Goal: Task Accomplishment & Management: Manage account settings

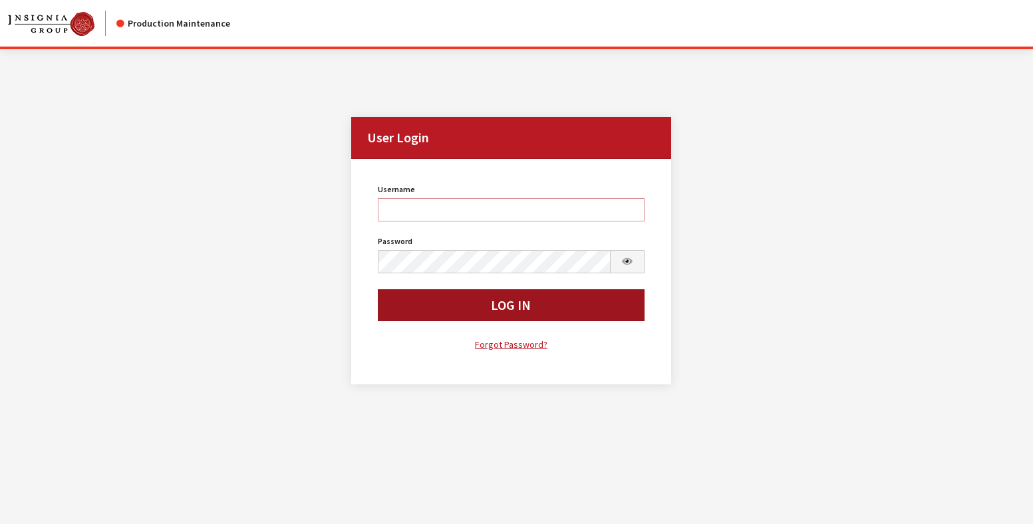
type input "rgoodwin"
click at [455, 304] on button "Log In" at bounding box center [511, 305] width 266 height 32
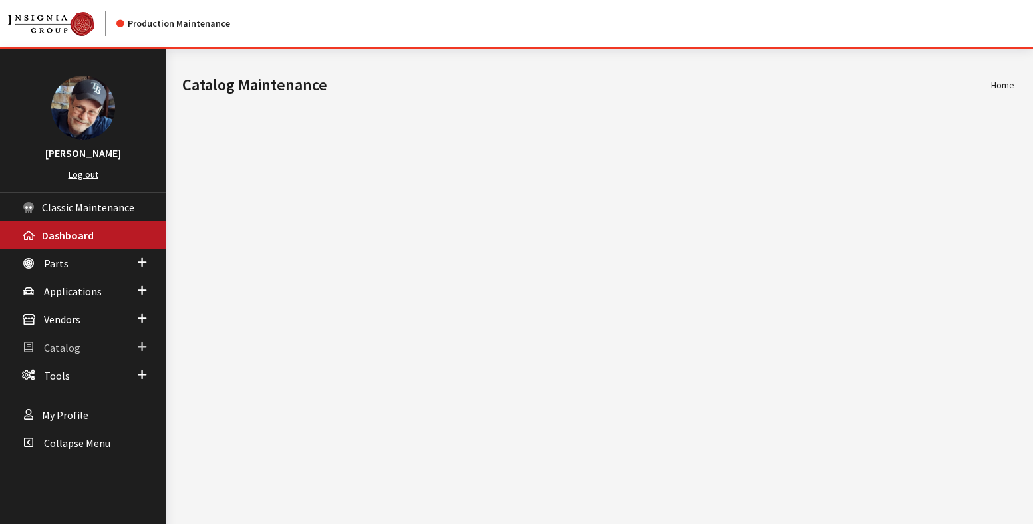
click at [61, 351] on span "Catalog" at bounding box center [62, 347] width 37 height 13
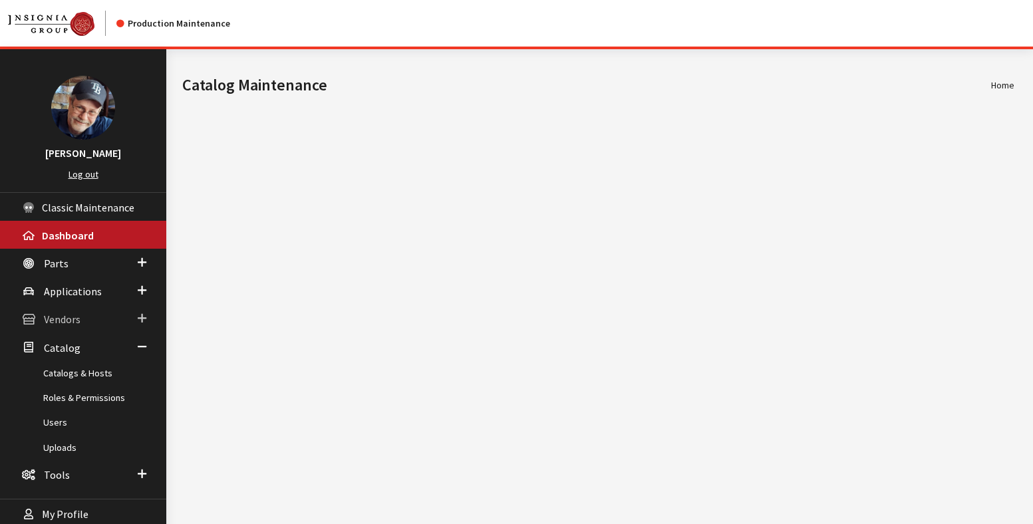
click at [71, 315] on span "Vendors" at bounding box center [62, 319] width 37 height 13
click at [94, 417] on link "Subscription Types" at bounding box center [83, 420] width 166 height 25
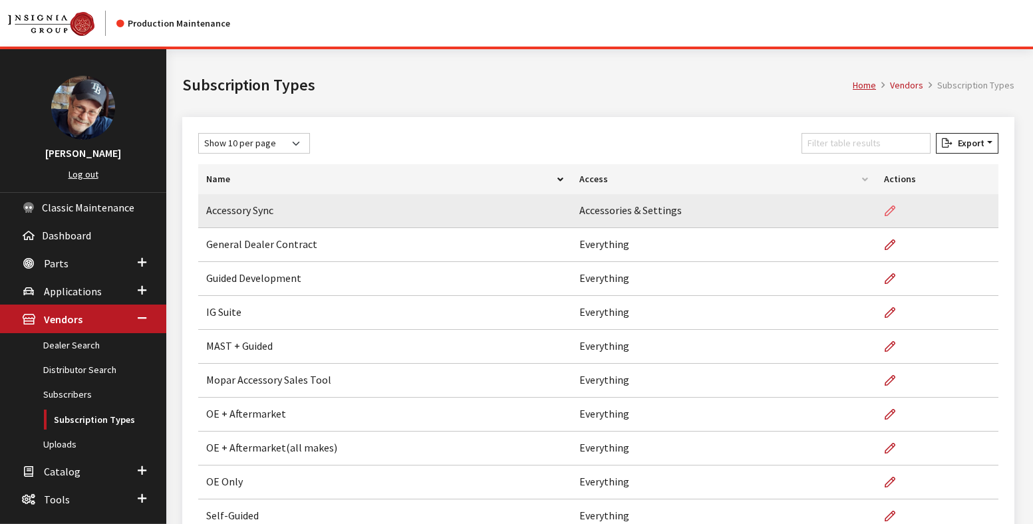
click at [888, 213] on icon at bounding box center [889, 211] width 11 height 11
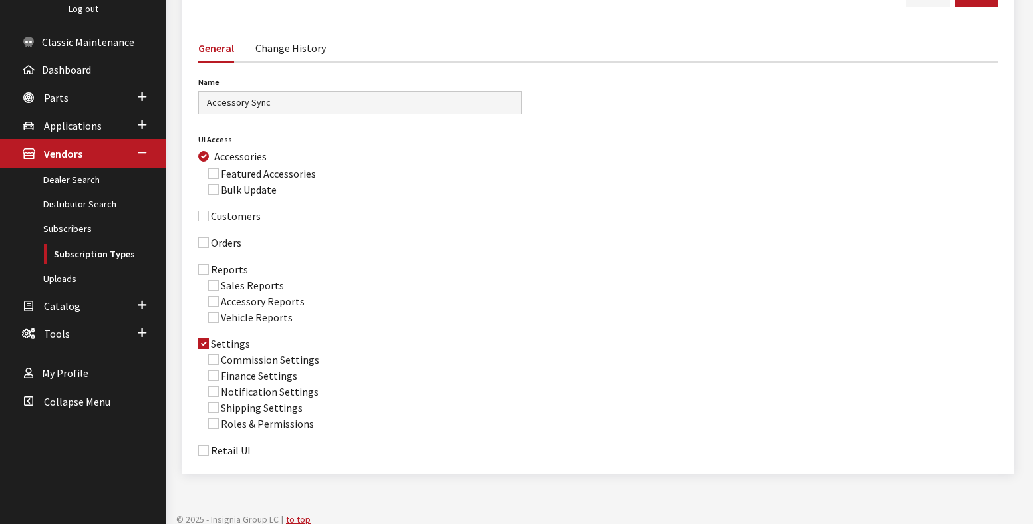
scroll to position [172, 0]
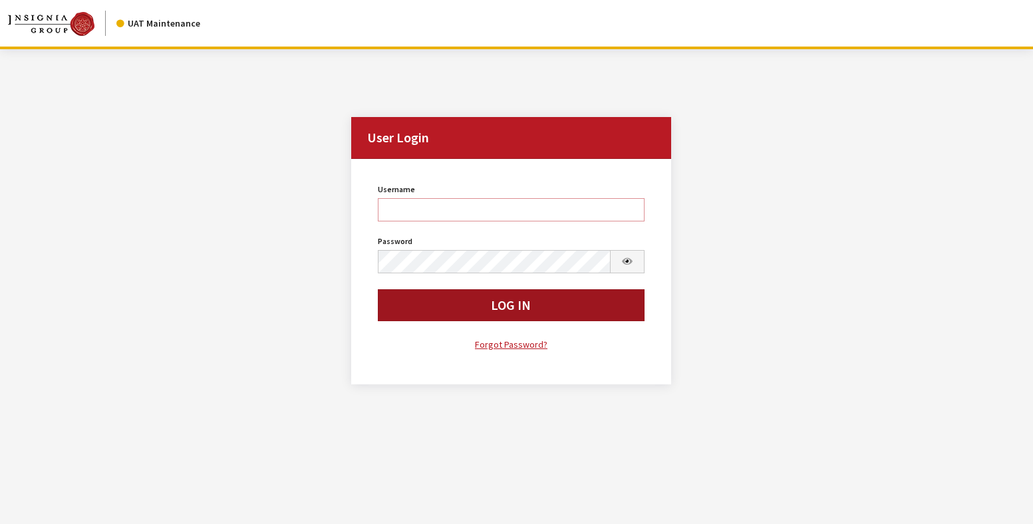
type input "rgoodwin"
click at [443, 307] on button "Log In" at bounding box center [511, 305] width 266 height 32
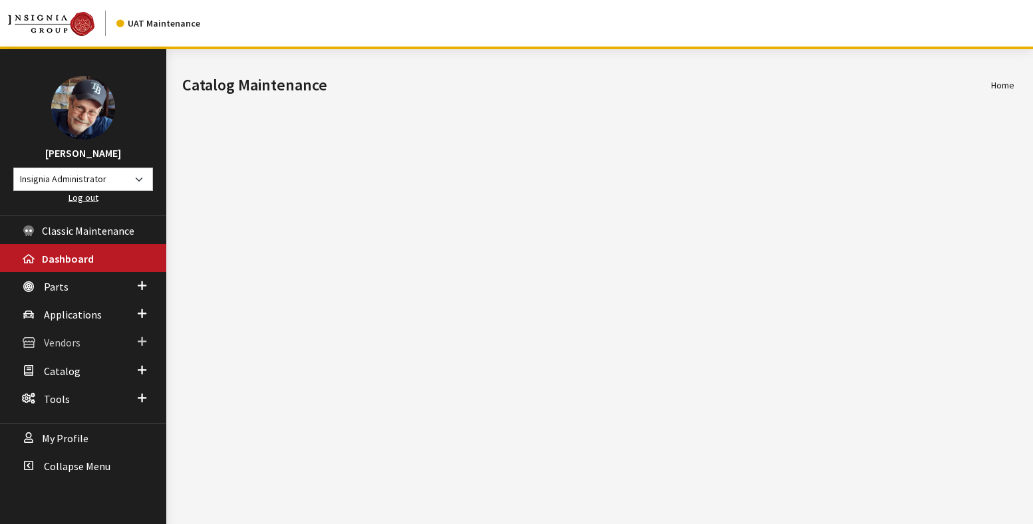
click at [67, 342] on span "Vendors" at bounding box center [62, 342] width 37 height 13
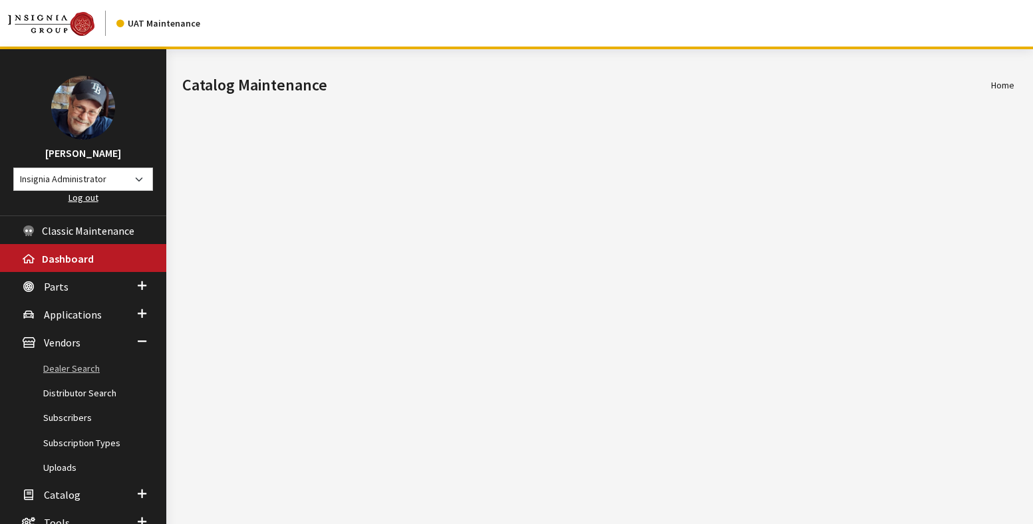
click at [72, 373] on link "Dealer Search" at bounding box center [83, 368] width 166 height 25
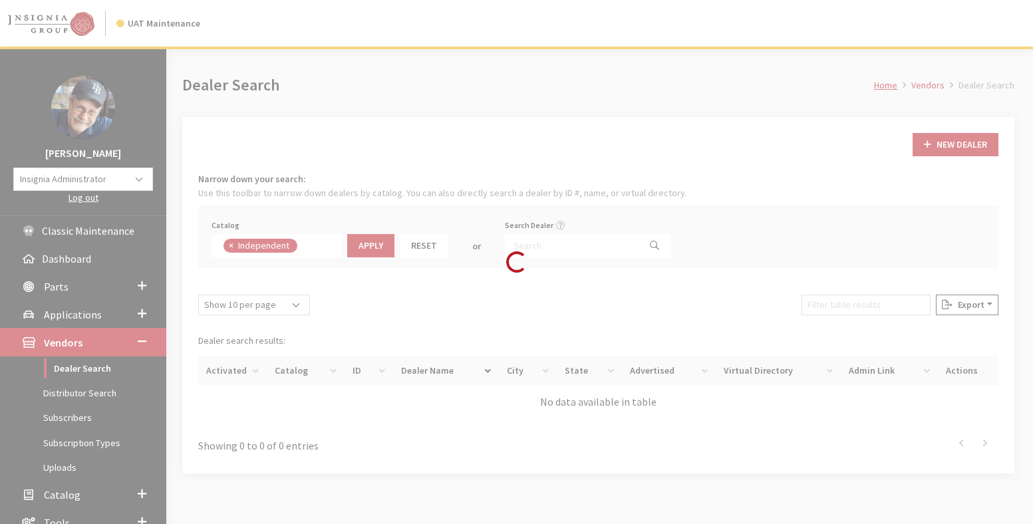
scroll to position [97, 0]
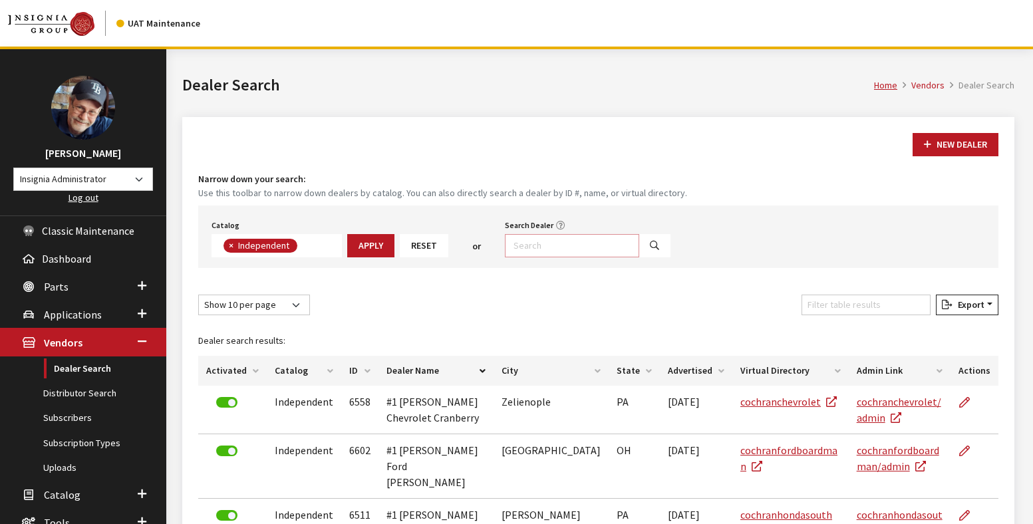
click at [524, 241] on input "Search Dealer" at bounding box center [572, 245] width 134 height 23
type input "brooklyn"
select select
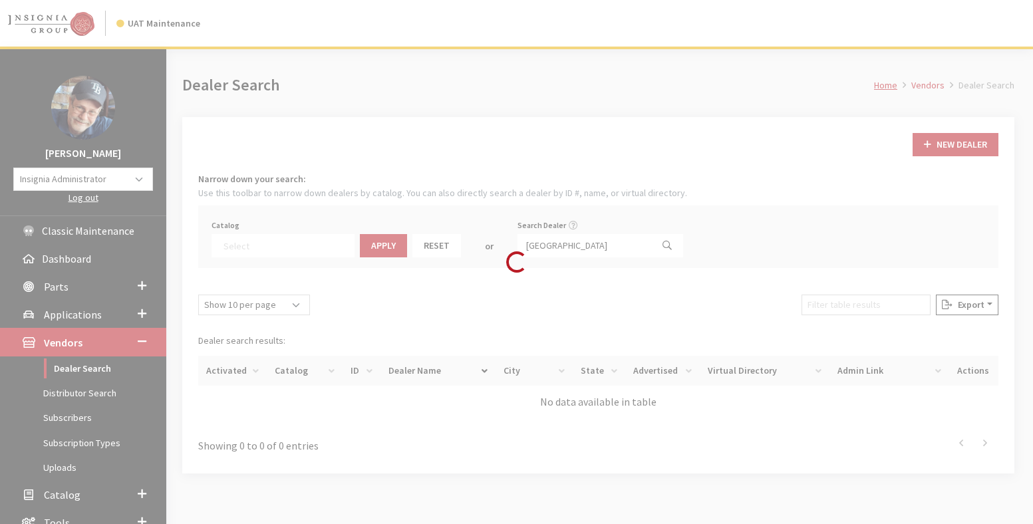
scroll to position [139, 0]
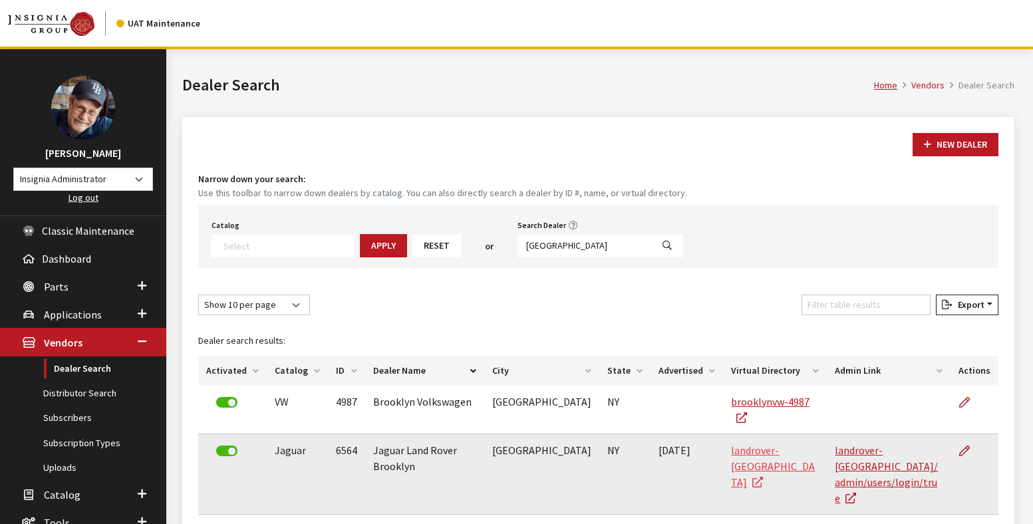
click at [731, 444] on link "landrover-brooklyn" at bounding box center [773, 466] width 84 height 45
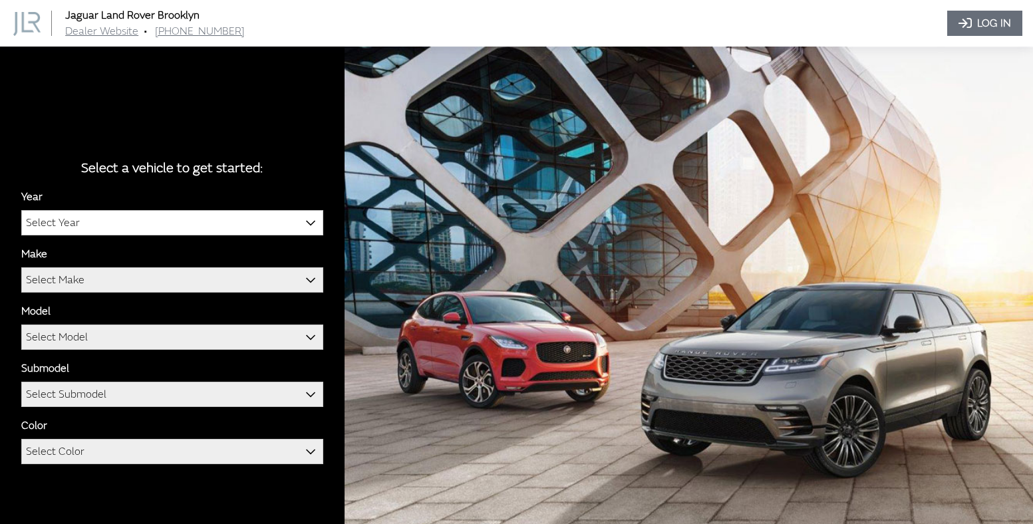
click at [989, 20] on span "Log In" at bounding box center [994, 23] width 34 height 16
click at [104, 231] on span "Select Year" at bounding box center [172, 223] width 301 height 24
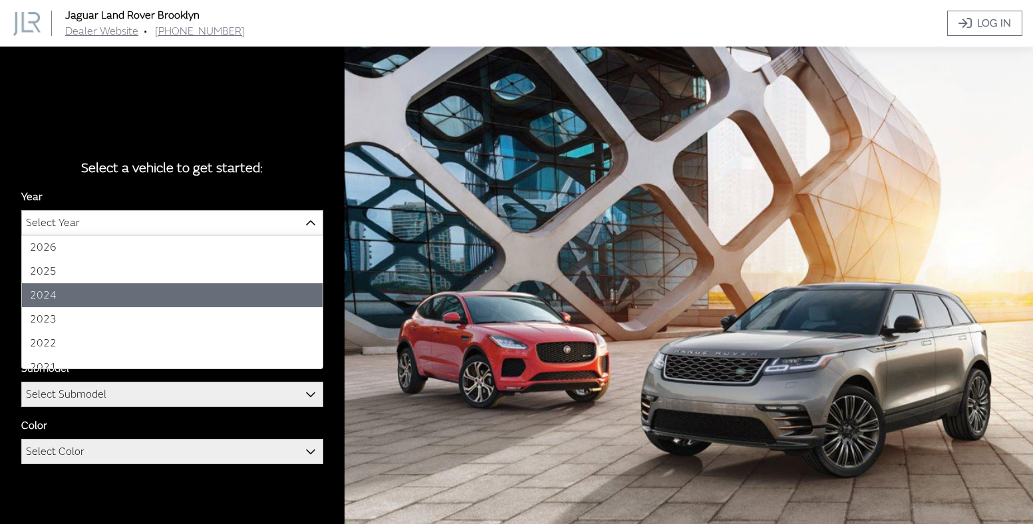
select select "42"
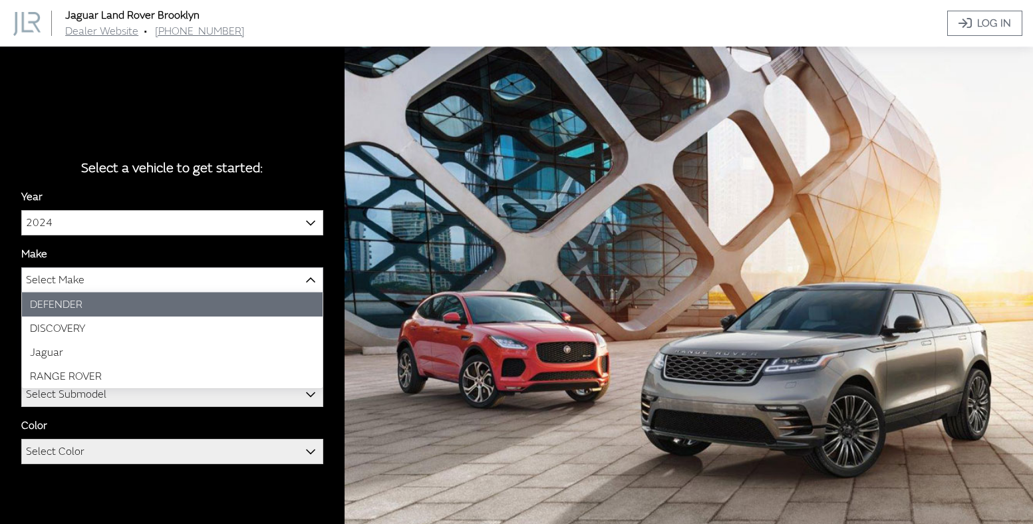
click at [85, 284] on span "Select Make" at bounding box center [172, 280] width 301 height 24
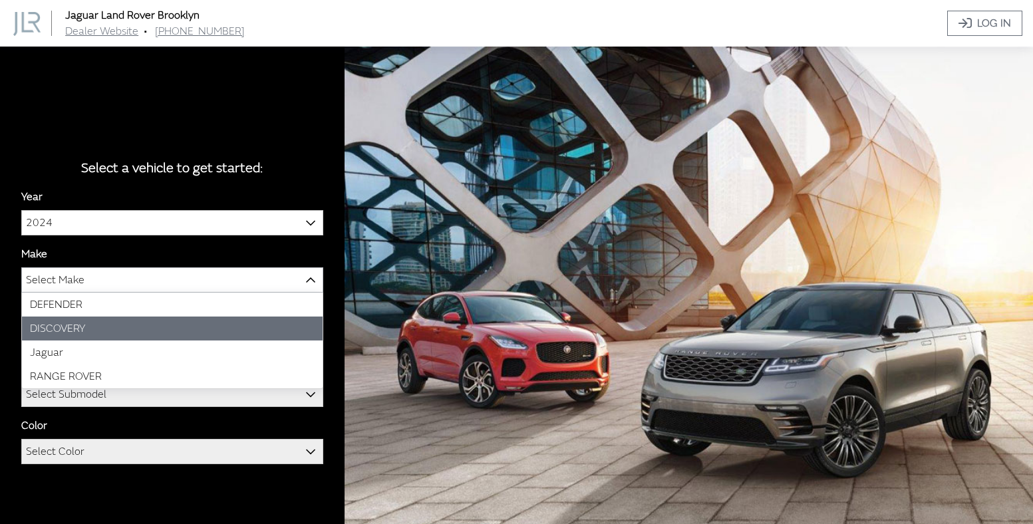
select select "65"
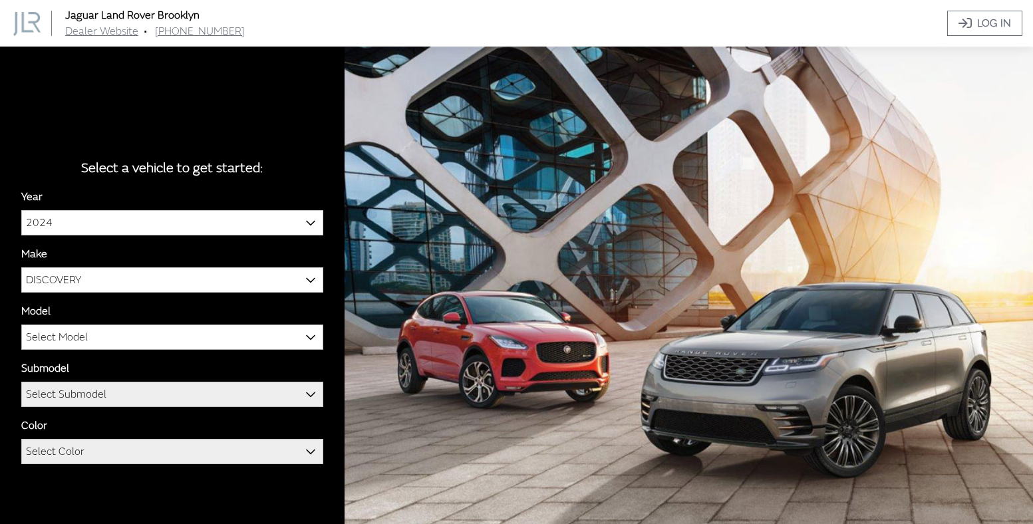
click at [72, 342] on span "Select Model" at bounding box center [57, 337] width 62 height 24
select select "1347"
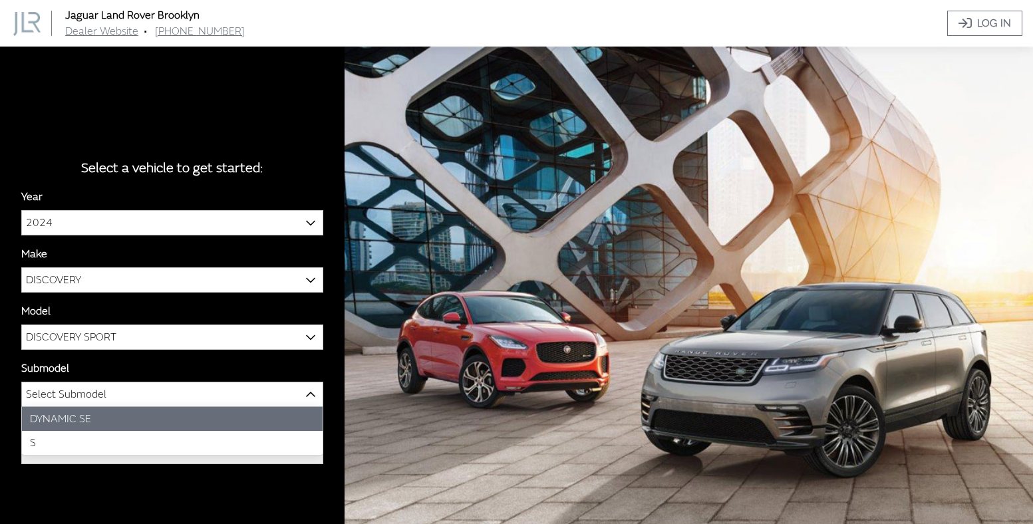
click at [76, 395] on span "Select Submodel" at bounding box center [66, 394] width 80 height 24
select select "4046"
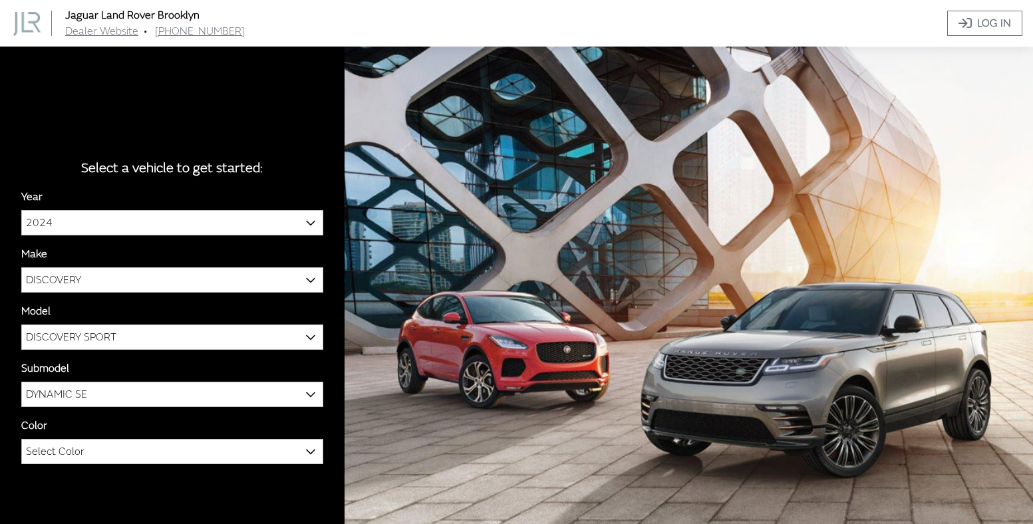
click at [83, 451] on span "Select Color" at bounding box center [172, 452] width 301 height 24
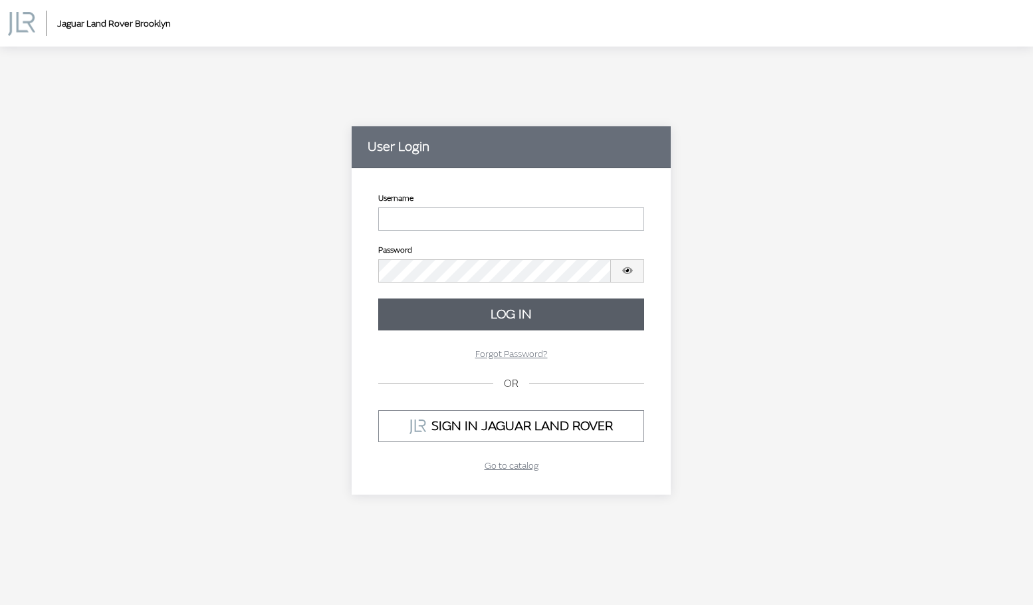
type input "rgoodwin"
click at [464, 321] on button "Log In" at bounding box center [511, 315] width 267 height 32
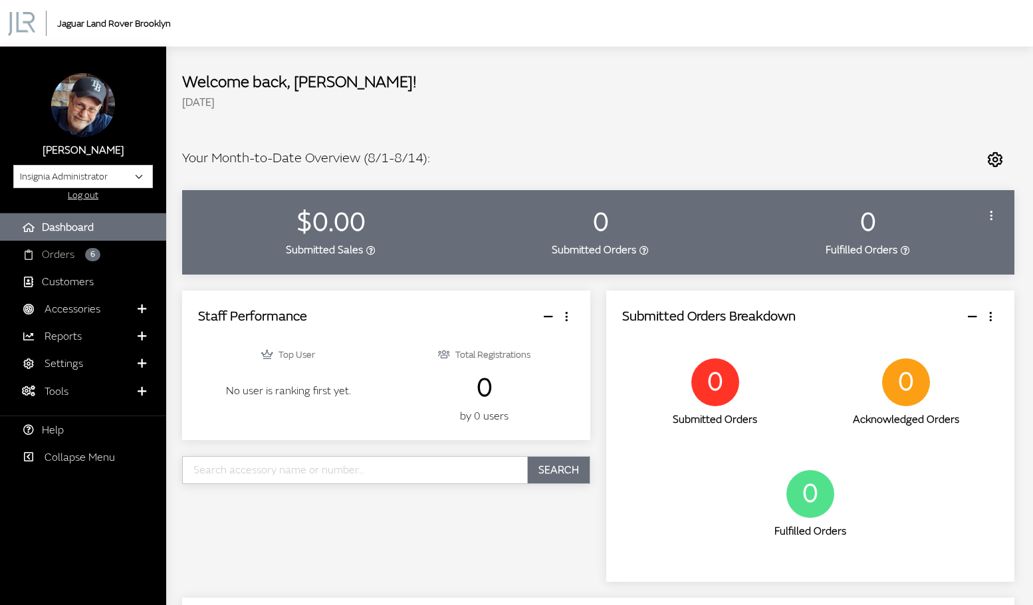
click at [64, 258] on span "Orders" at bounding box center [58, 254] width 33 height 13
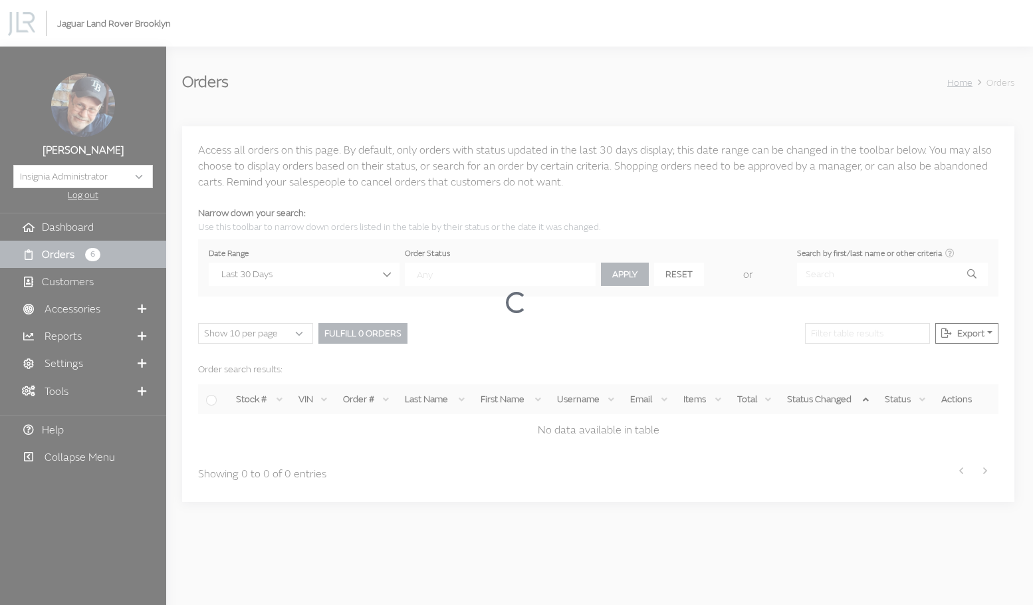
select select
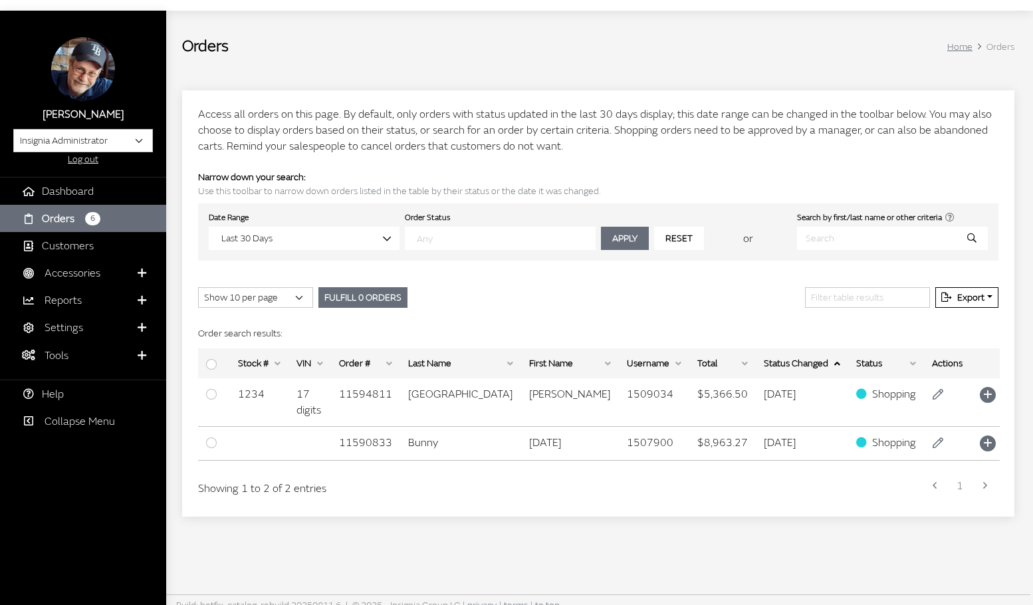
scroll to position [47, 0]
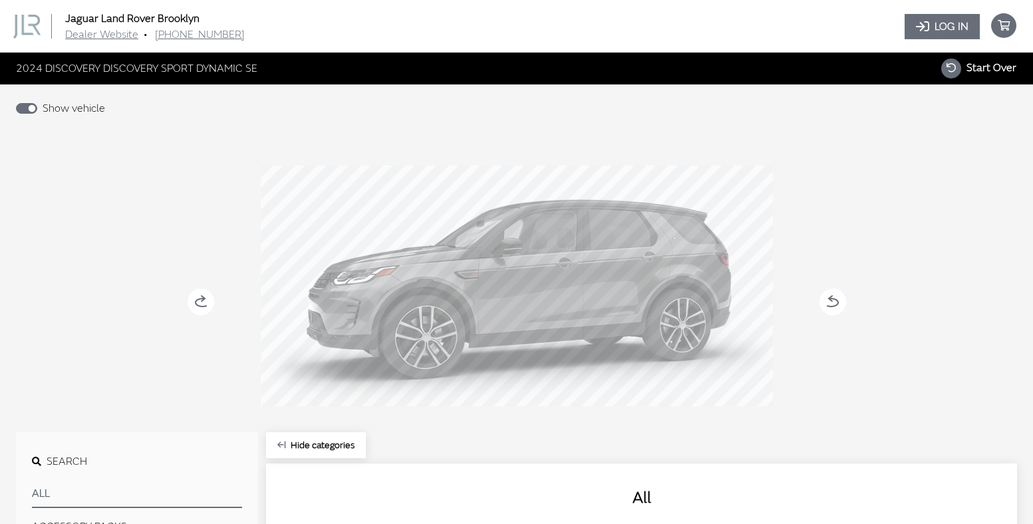
click at [945, 26] on span "Log In" at bounding box center [951, 27] width 34 height 16
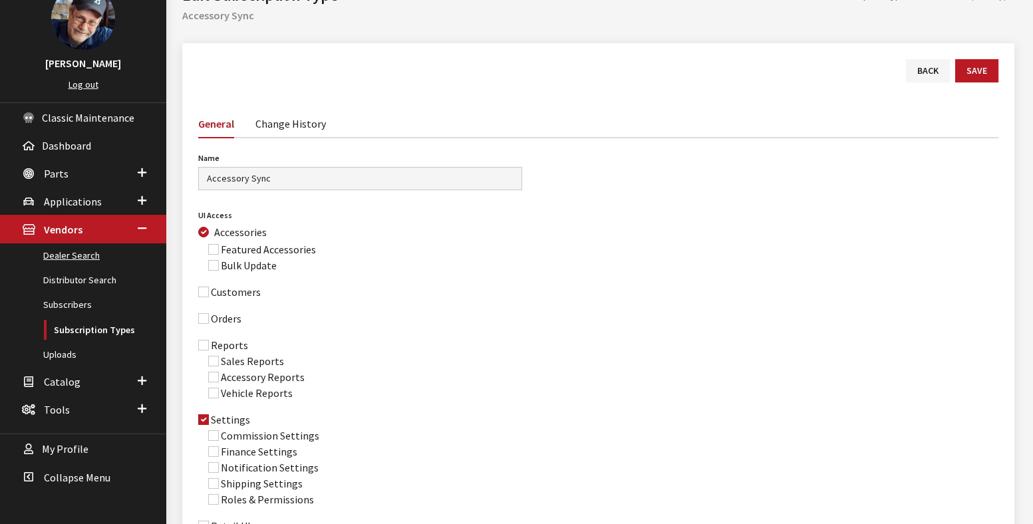
scroll to position [62, 0]
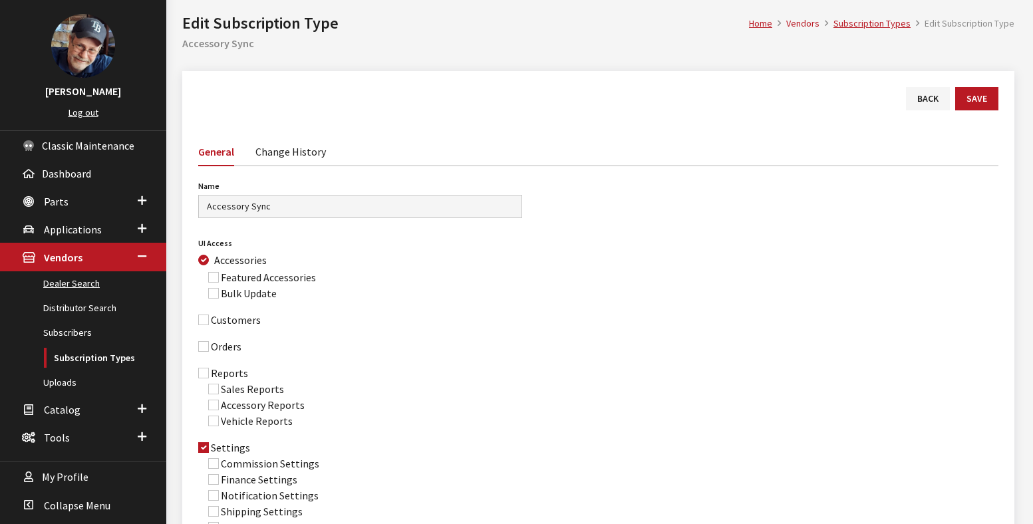
click at [76, 281] on link "Dealer Search" at bounding box center [83, 283] width 166 height 25
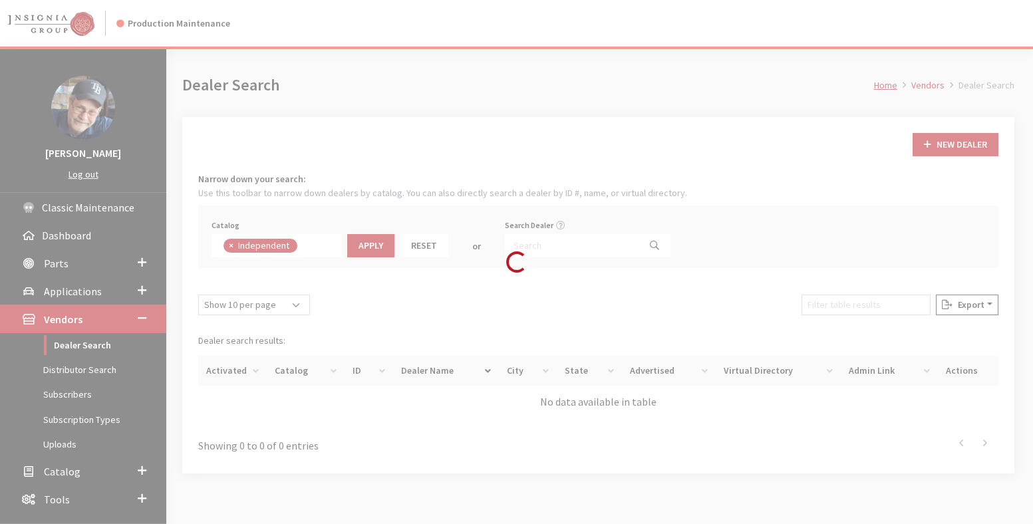
scroll to position [96, 0]
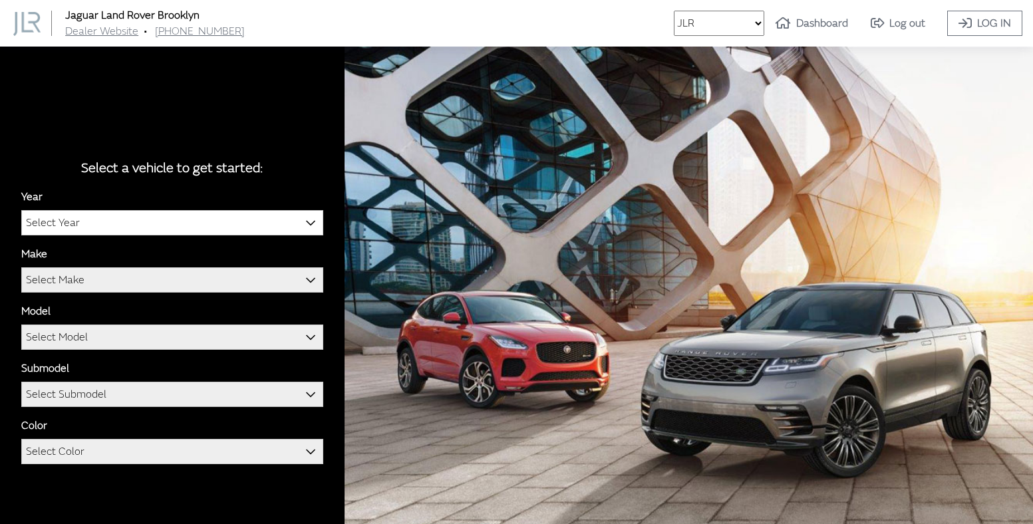
select select "42"
click at [910, 20] on span "Log out" at bounding box center [907, 23] width 36 height 16
